Goal: Task Accomplishment & Management: Complete application form

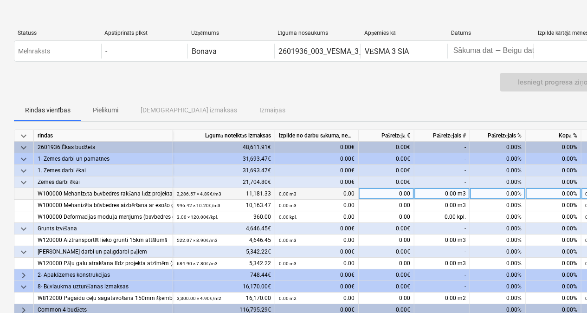
click at [423, 194] on div "0.00 m3" at bounding box center [442, 194] width 56 height 12
type input "1650"
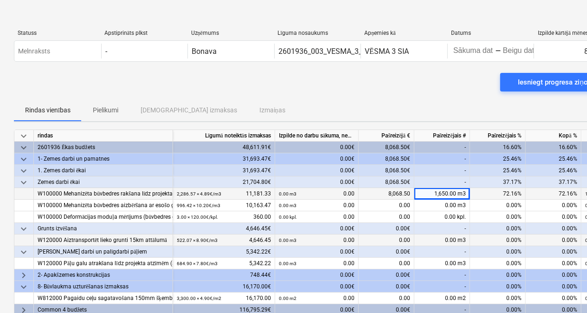
click at [438, 240] on div "0.00 m3" at bounding box center [442, 240] width 56 height 12
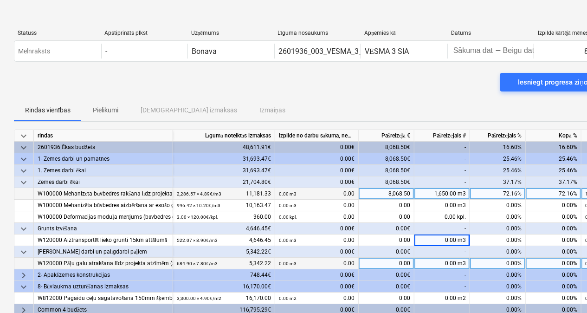
click at [441, 261] on div "0.00 m3" at bounding box center [442, 264] width 56 height 12
type input "684,90"
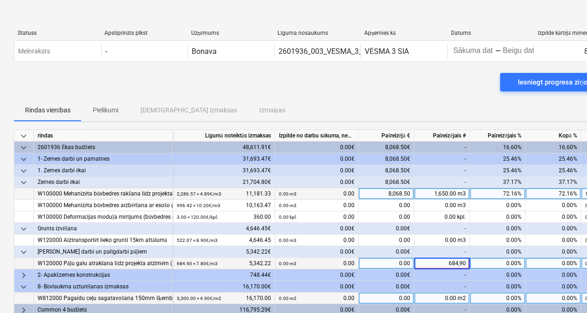
click at [439, 298] on div "0.00 m2" at bounding box center [442, 298] width 56 height 12
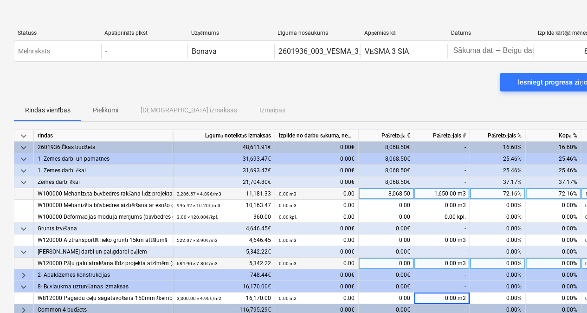
click at [432, 261] on div "0.00 m3" at bounding box center [442, 264] width 56 height 12
type input "8"
type input "684.90"
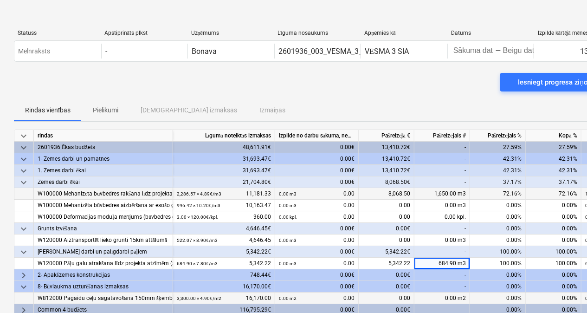
click at [442, 297] on div "0.00 m2" at bounding box center [442, 298] width 56 height 12
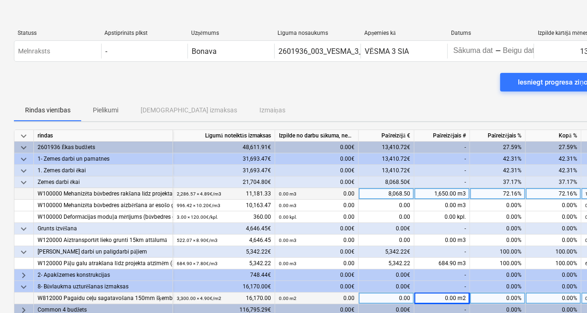
click at [440, 299] on div "0.00 m2" at bounding box center [442, 298] width 56 height 12
type input "1020"
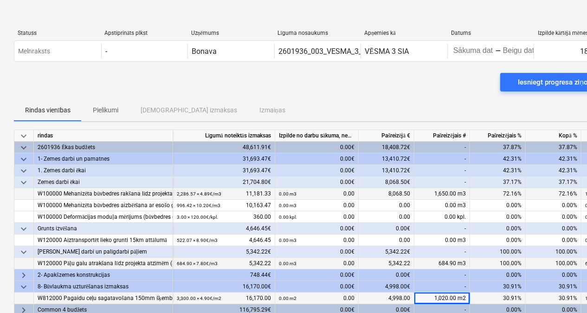
click at [427, 261] on div "684.90 m3" at bounding box center [442, 264] width 56 height 12
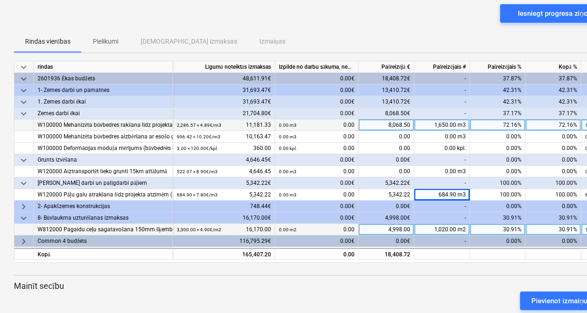
scroll to position [87, 0]
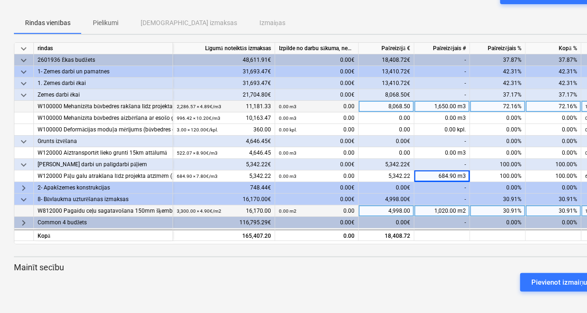
click at [84, 184] on div "2- Apakšzemes konstrukcijas" at bounding box center [103, 188] width 131 height 12
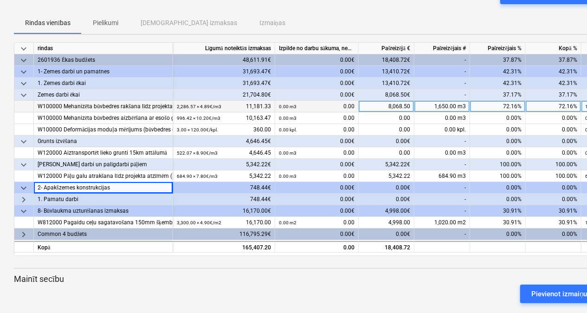
click at [73, 211] on div "8- Būvlaukma uzturēšanas izmaksas" at bounding box center [103, 211] width 131 height 12
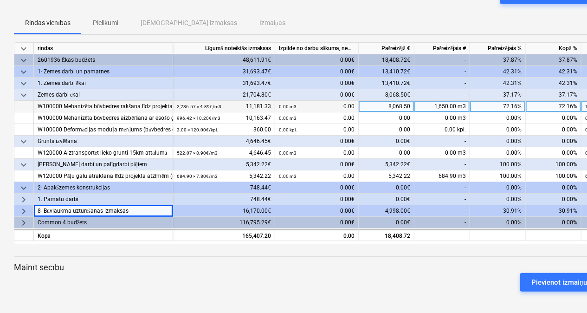
click at [60, 200] on div "1. Pamatu darbi" at bounding box center [103, 200] width 131 height 12
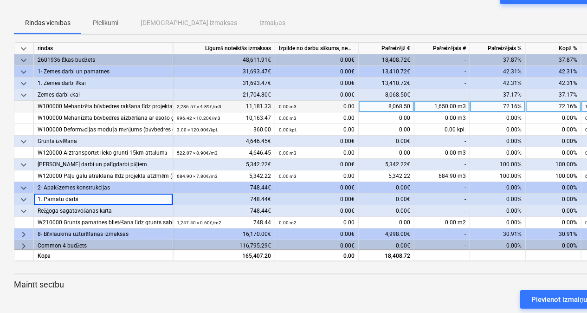
click at [55, 185] on div "2- Apakšzemes konstrukcijas" at bounding box center [103, 188] width 131 height 12
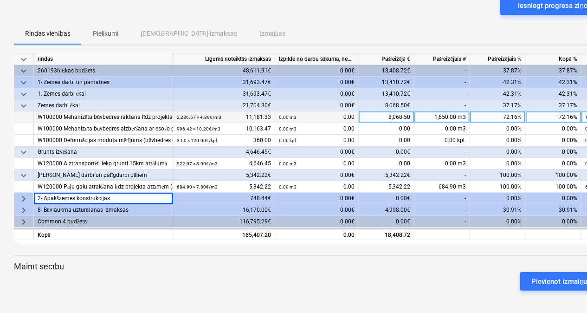
scroll to position [76, 0]
click at [43, 175] on div "[PERSON_NAME] darbi un palīgdarbi pāļiem" at bounding box center [103, 176] width 131 height 12
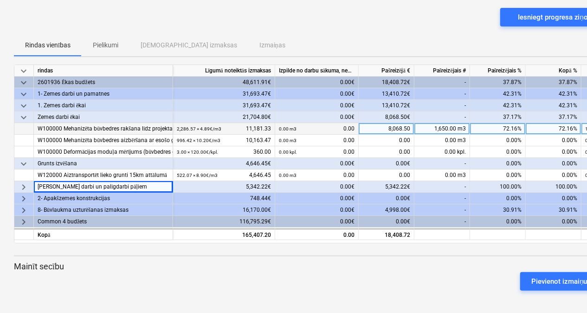
scroll to position [64, 0]
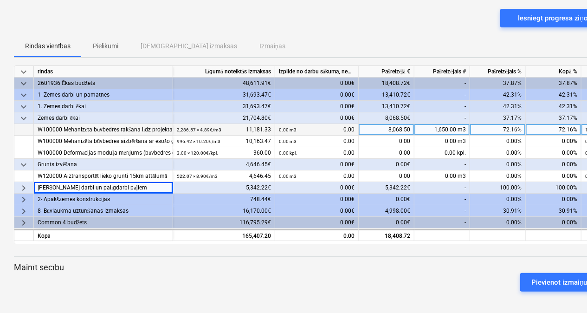
click at [46, 80] on div "2601936 Ēkas budžets" at bounding box center [103, 84] width 131 height 12
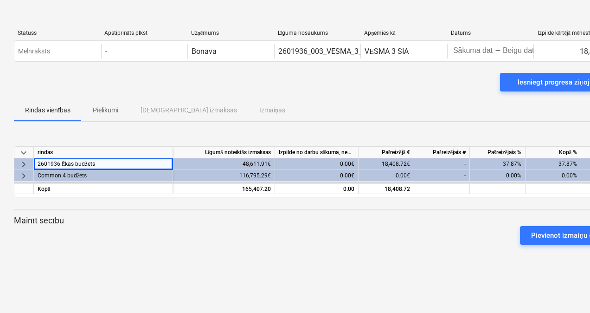
click at [71, 175] on div "Common 4 budžets" at bounding box center [103, 176] width 131 height 12
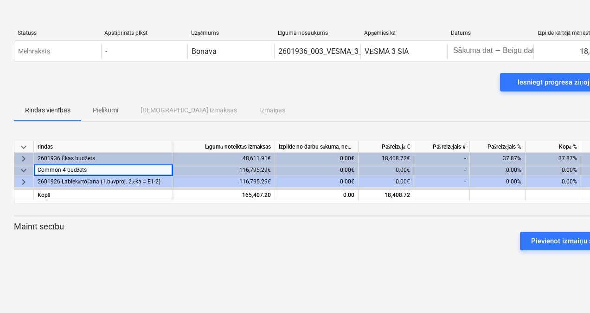
click at [63, 155] on div "2601936 Ēkas budžets" at bounding box center [103, 159] width 131 height 12
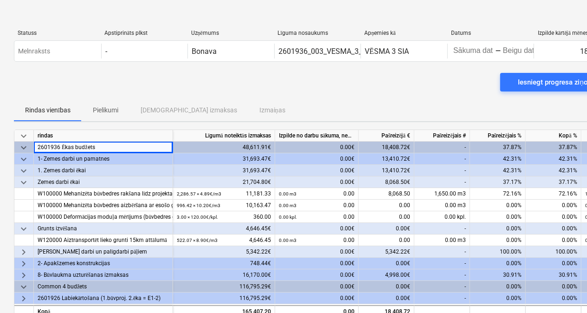
click at [60, 155] on div "1- Zemes darbi un pamatnes" at bounding box center [103, 159] width 131 height 12
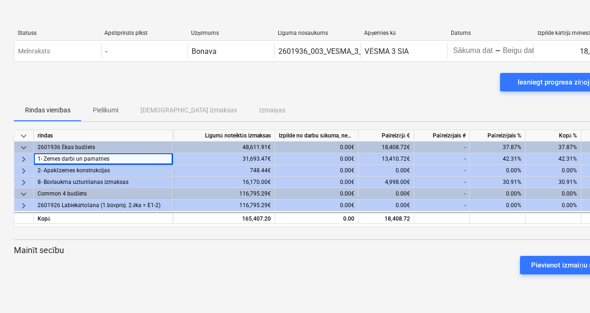
click at [115, 175] on div "2- Apakšzemes konstrukcijas" at bounding box center [103, 171] width 131 height 12
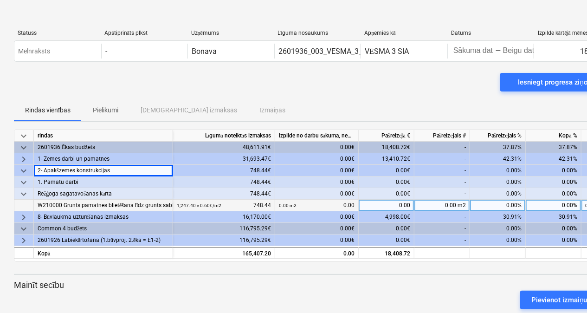
click at [434, 203] on div "0.00 m2" at bounding box center [442, 206] width 56 height 12
type input "748.44"
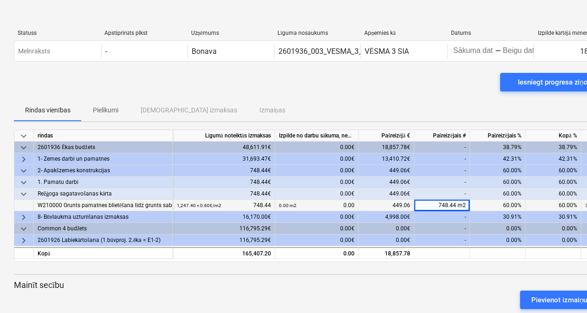
click at [448, 225] on div "-" at bounding box center [442, 229] width 56 height 12
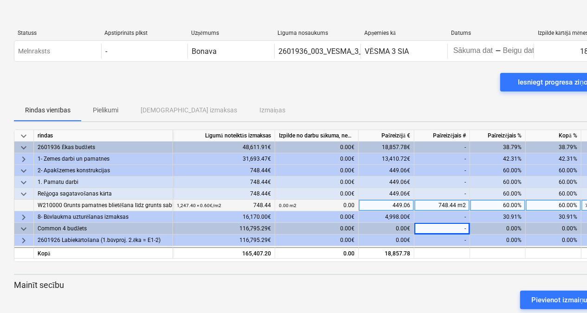
click at [455, 205] on div "748.44 m2" at bounding box center [442, 206] width 56 height 12
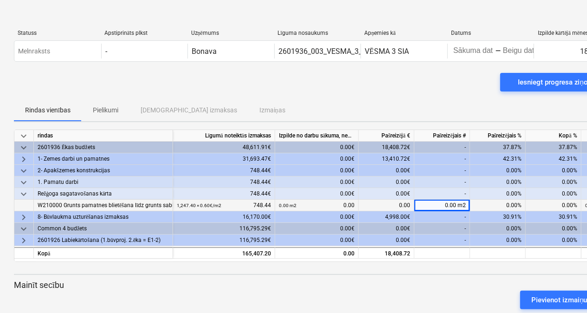
click at [423, 191] on div "-" at bounding box center [442, 194] width 56 height 12
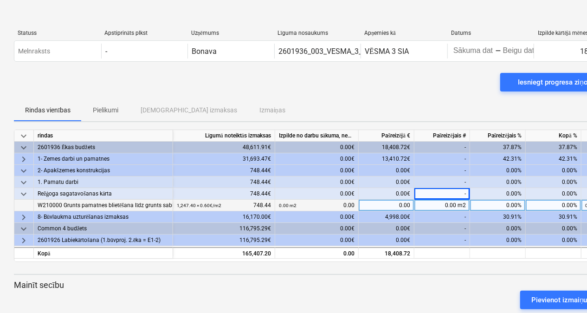
click at [436, 204] on div "0.00 m2" at bounding box center [442, 206] width 56 height 12
type input "1"
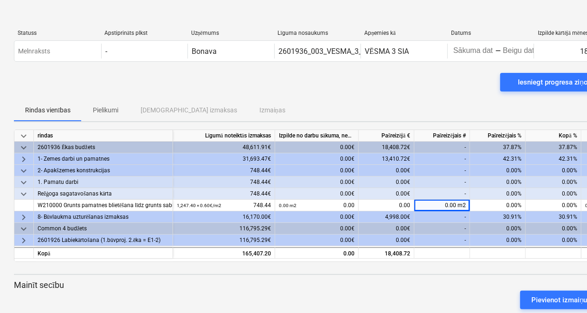
click at [90, 240] on div "2601926 Labiekārtošana (1.būvproj. 2.ēka = E1-2)" at bounding box center [103, 240] width 131 height 12
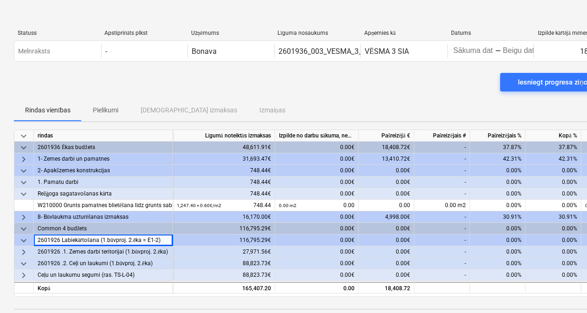
click at [71, 248] on div "2601926 .1. Zemes darbi teritorijai (1.būvproj. 2.ēka)" at bounding box center [103, 252] width 131 height 12
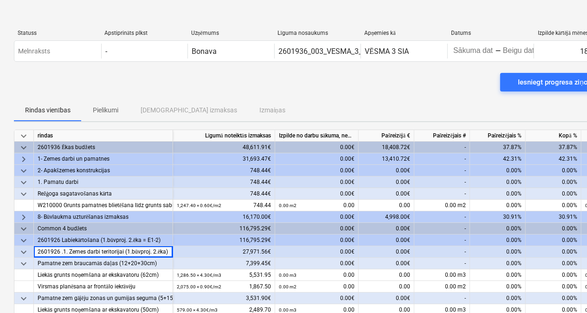
click at [65, 223] on div "Common 4 budžets" at bounding box center [103, 229] width 131 height 12
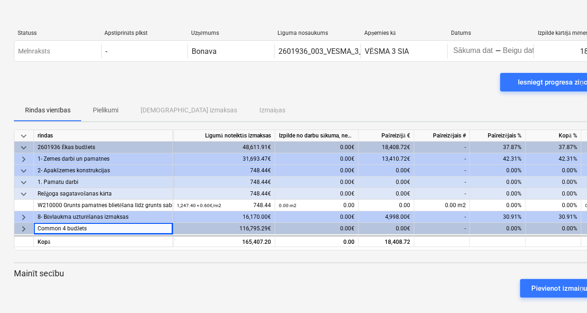
click at [91, 212] on div "8- Būvlaukma uzturēšanas izmaksas" at bounding box center [103, 217] width 131 height 12
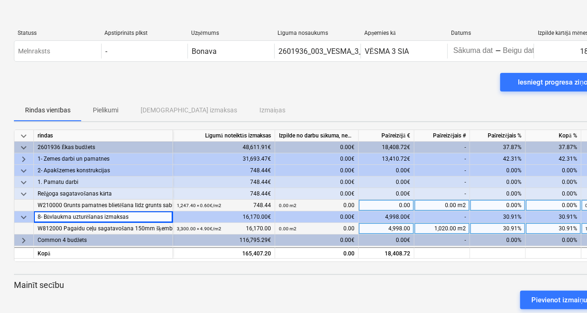
click at [391, 206] on div "0.00" at bounding box center [387, 206] width 56 height 12
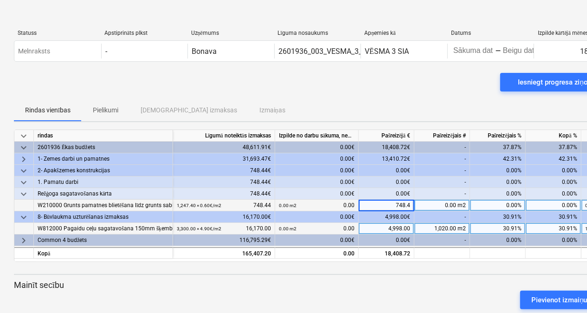
type input "748.44"
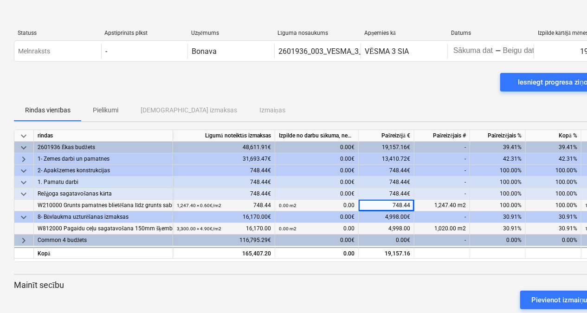
click at [434, 185] on div "-" at bounding box center [442, 182] width 56 height 12
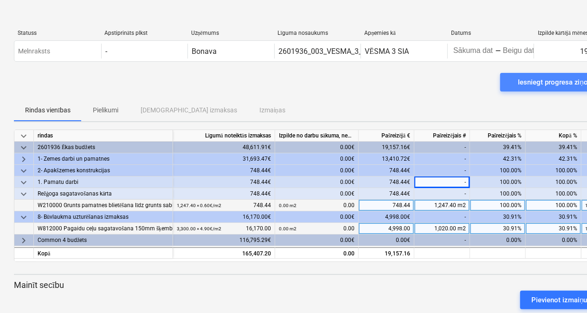
click at [557, 83] on div "Iesniegt progresa ziņojumu" at bounding box center [560, 82] width 85 height 12
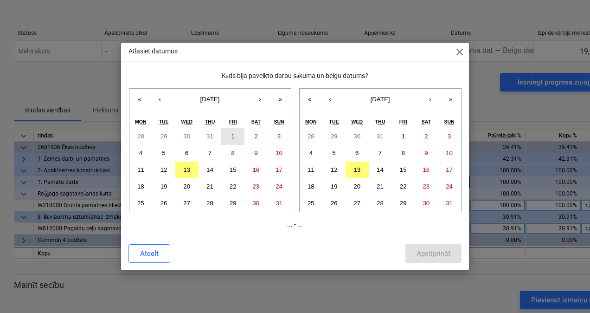
click at [235, 133] on button "1" at bounding box center [232, 136] width 23 height 17
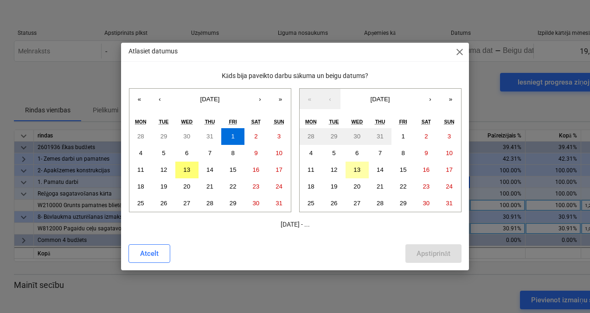
click at [354, 170] on abbr "13" at bounding box center [357, 169] width 7 height 7
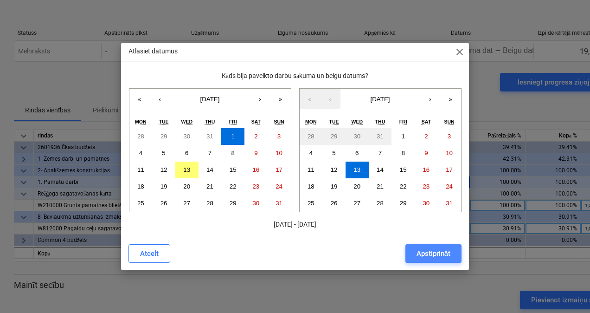
click at [434, 256] on div "Apstiprināt" at bounding box center [434, 253] width 34 height 12
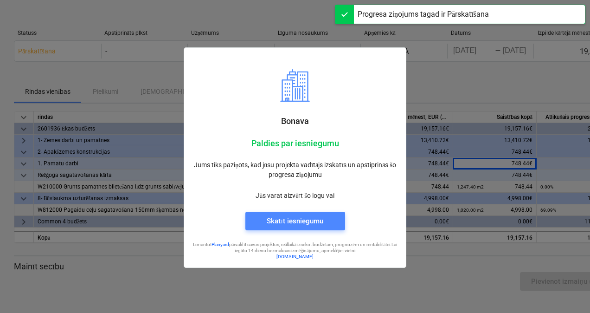
click at [278, 225] on div "Skatīt iesniegumu" at bounding box center [295, 221] width 56 height 12
